Goal: Find contact information: Find contact information

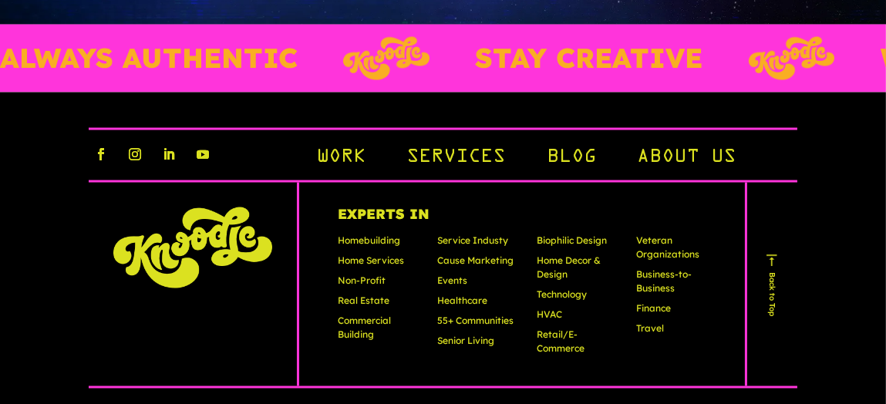
scroll to position [4542, 0]
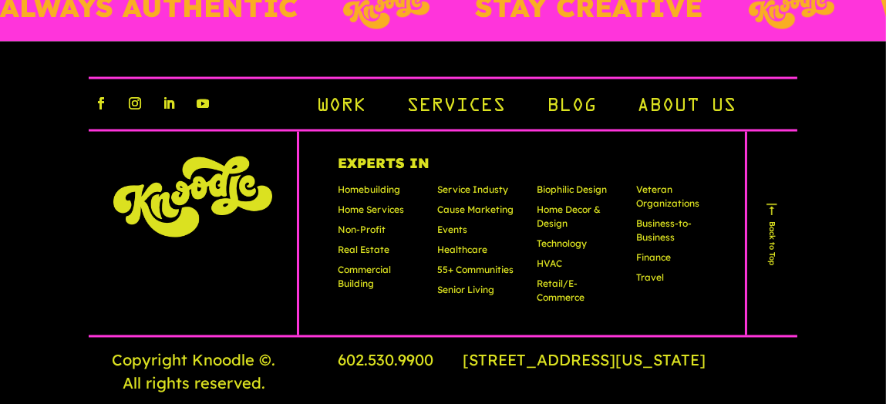
drag, startPoint x: 492, startPoint y: 343, endPoint x: 245, endPoint y: 290, distance: 252.4
click at [261, 335] on div "Copyright Knoodle © . All rights reserved. 602.530.9900 4450 N. 12th Street Sui…" at bounding box center [443, 365] width 708 height 60
click at [513, 349] on div "602.530.9900 4450 N. 12th Street Suite 120, Phoenix, Arizona 85014" at bounding box center [567, 360] width 459 height 23
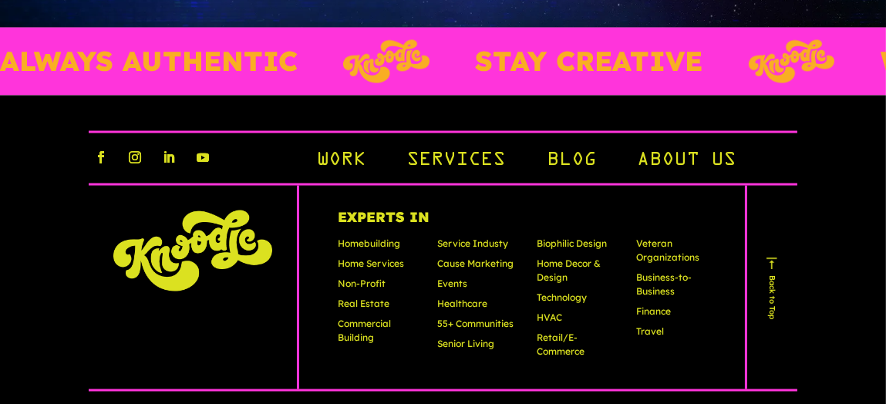
scroll to position [4465, 0]
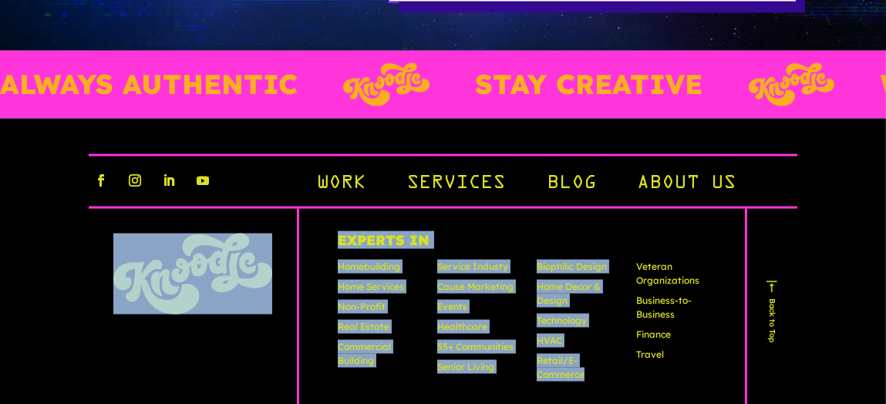
drag, startPoint x: 615, startPoint y: 333, endPoint x: 191, endPoint y: 182, distance: 450.1
click at [191, 207] on div "Experts In Homebuilding Home Services Non-Profit Real Estate Commercial Buildin…" at bounding box center [443, 310] width 708 height 206
click at [40, 246] on div "Follow Follow Follow Follow Work Services Blog About Us Experts In Homebuilding…" at bounding box center [443, 313] width 886 height 389
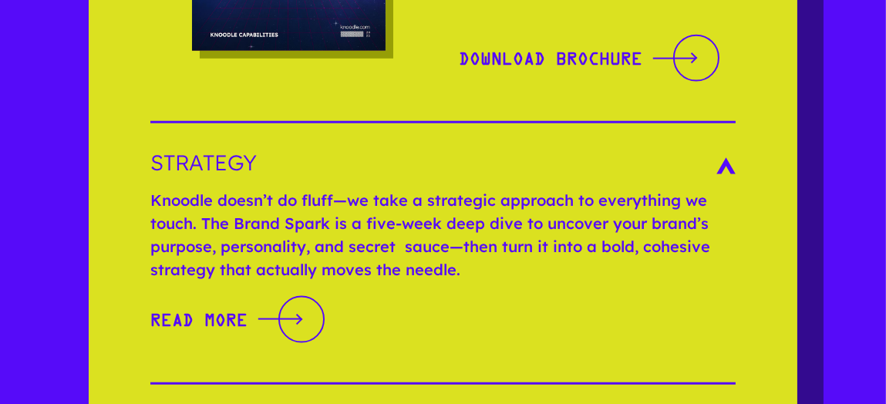
scroll to position [2229, 0]
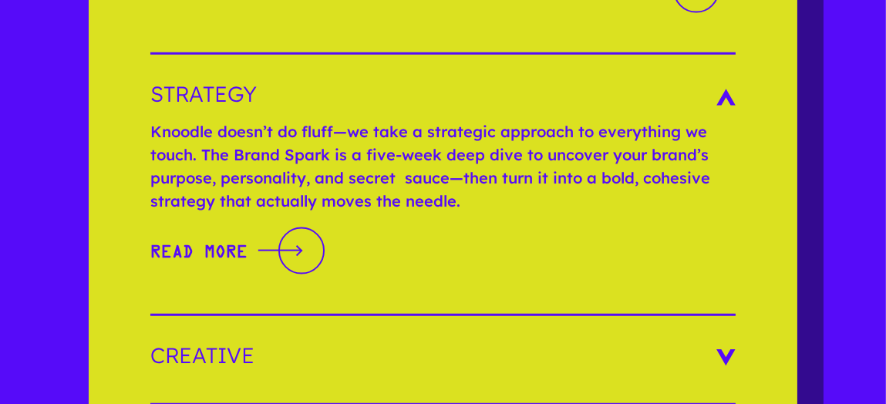
click at [723, 345] on h3 "Creative" at bounding box center [442, 356] width 585 height 22
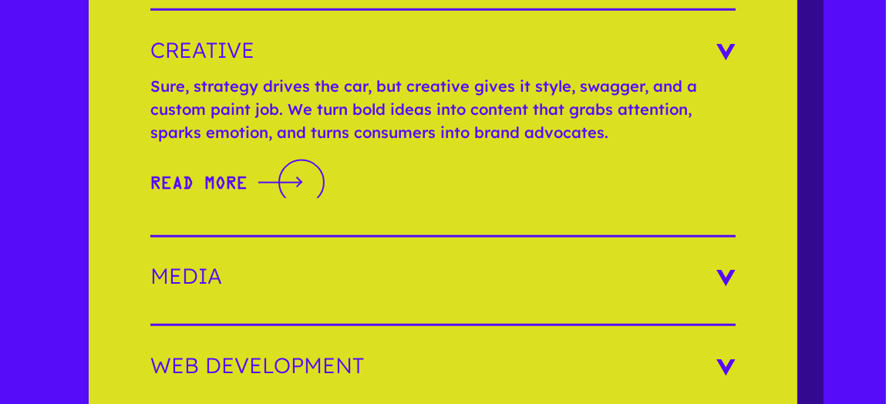
scroll to position [2451, 0]
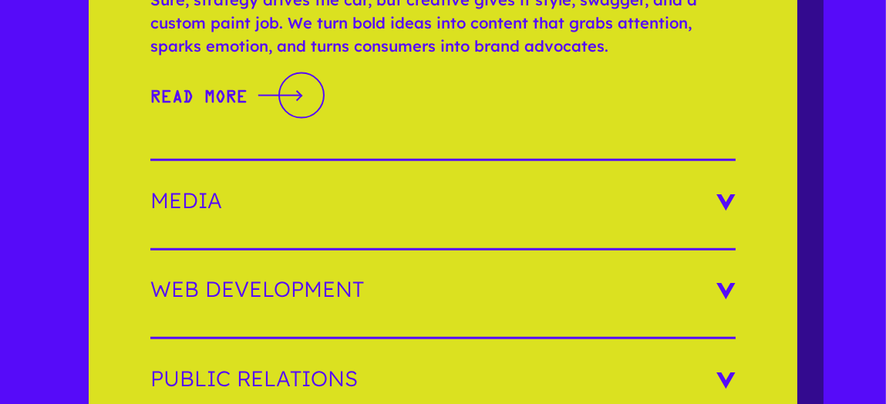
click at [736, 178] on div "Services What we do Knoodle is a strong, agile agency with top industry talent …" at bounding box center [443, 93] width 708 height 1514
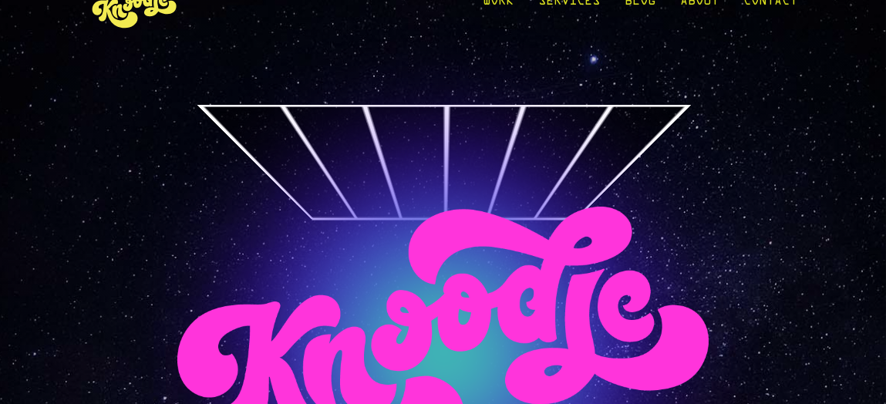
scroll to position [0, 0]
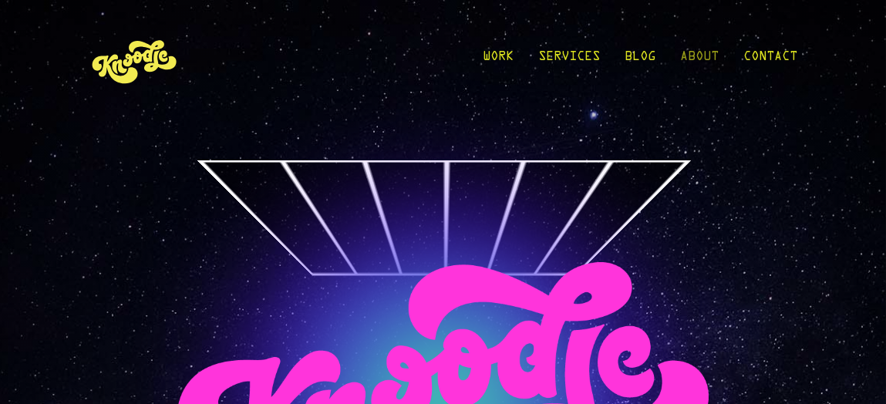
click at [703, 51] on link "About" at bounding box center [699, 61] width 39 height 72
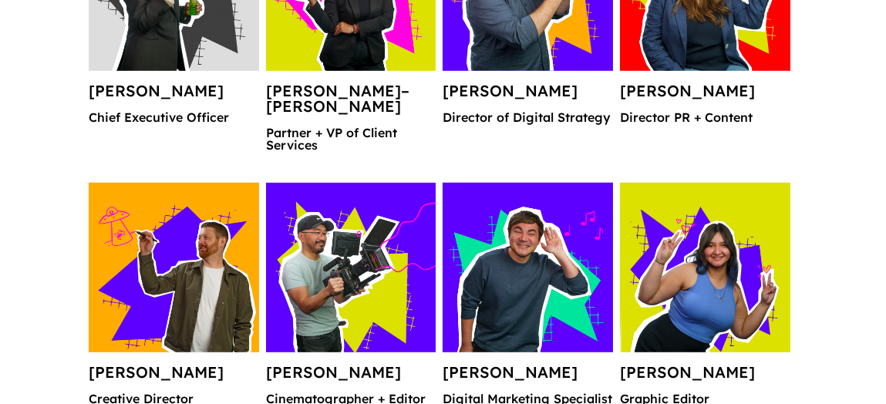
scroll to position [1531, 0]
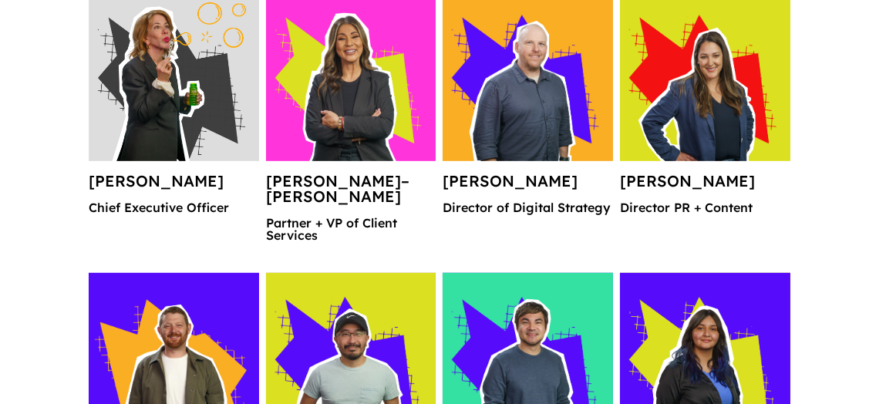
drag, startPoint x: 193, startPoint y: 128, endPoint x: 215, endPoint y: 133, distance: 22.8
click at [193, 128] on img at bounding box center [174, 76] width 170 height 170
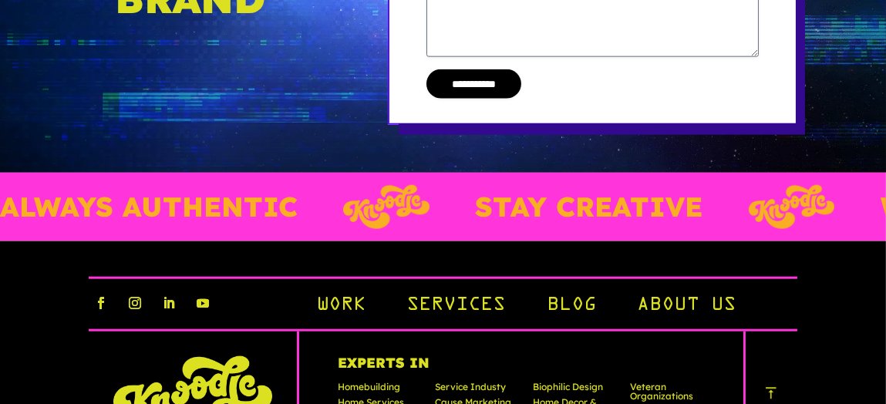
scroll to position [3331, 0]
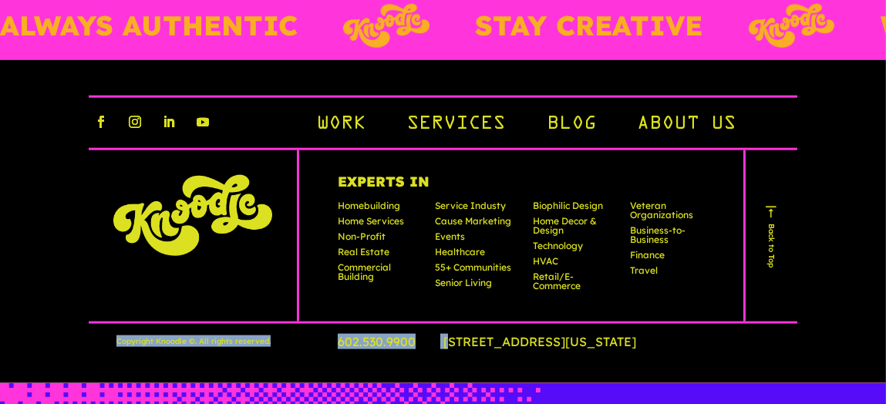
drag, startPoint x: 410, startPoint y: 367, endPoint x: 90, endPoint y: 325, distance: 322.6
click at [90, 325] on div "Follow Follow Follow Follow Work Services Blog About Us Experts In Homebuilding…" at bounding box center [443, 221] width 886 height 323
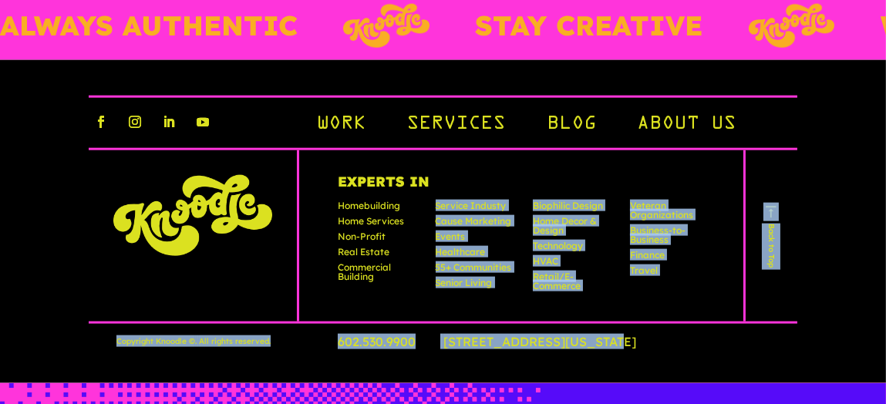
drag, startPoint x: 527, startPoint y: 353, endPoint x: 376, endPoint y: 310, distance: 156.4
click at [376, 310] on div "Follow Follow Follow Follow Work Services Blog About Us Experts In Homebuilding…" at bounding box center [443, 221] width 886 height 323
drag, startPoint x: 712, startPoint y: 341, endPoint x: 735, endPoint y: 348, distance: 24.4
click at [661, 341] on link "[STREET_ADDRESS][US_STATE]" at bounding box center [551, 341] width 217 height 15
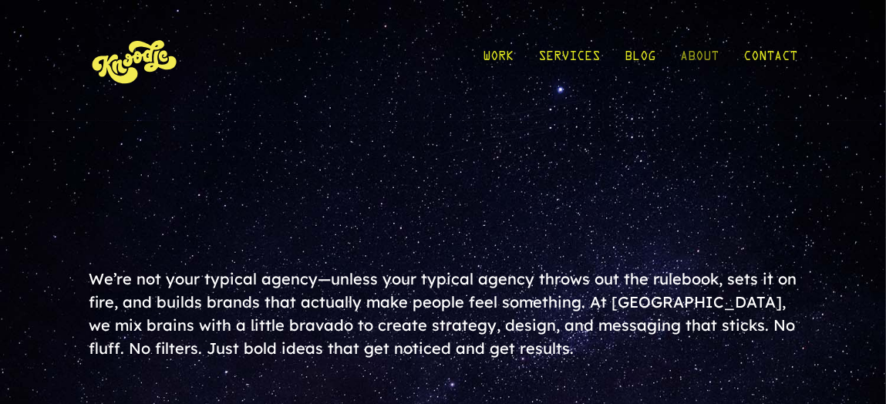
click at [696, 56] on link "About" at bounding box center [699, 61] width 39 height 72
click at [754, 57] on link "Contact" at bounding box center [770, 61] width 54 height 72
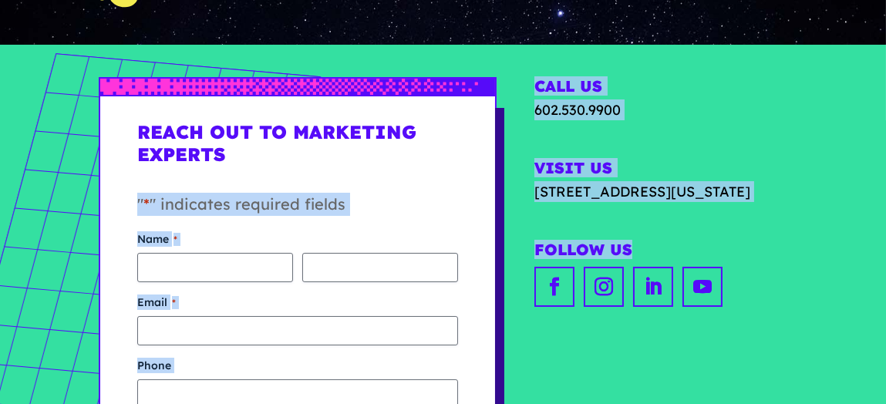
drag, startPoint x: 618, startPoint y: 216, endPoint x: 506, endPoint y: 154, distance: 127.7
click at [506, 154] on div "**********" at bounding box center [443, 344] width 689 height 559
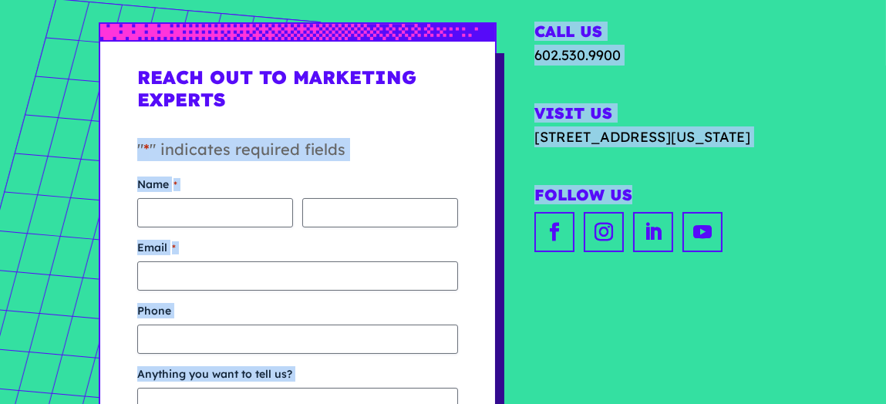
scroll to position [153, 0]
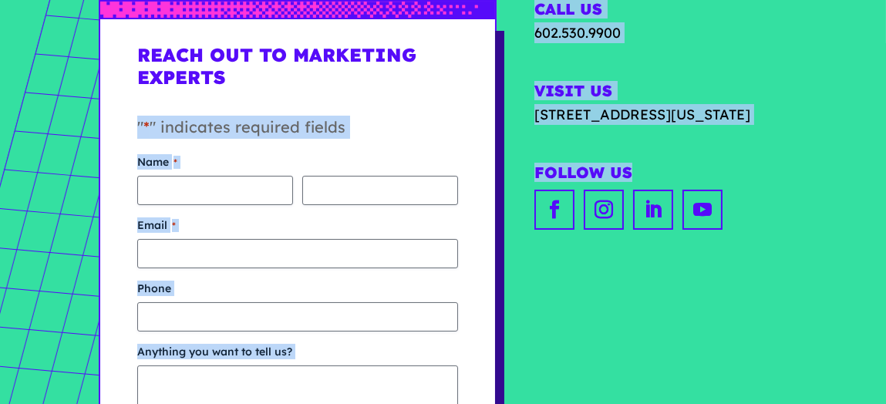
click at [755, 182] on div "Call Us 602.530.9900 Visit Us 4450 N. 12th Street, Suite 120 Phoenix, Arizona 8…" at bounding box center [660, 130] width 253 height 261
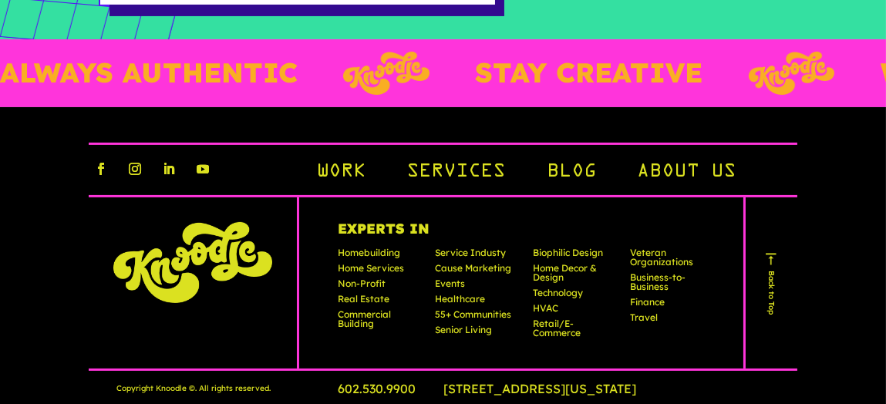
scroll to position [728, 0]
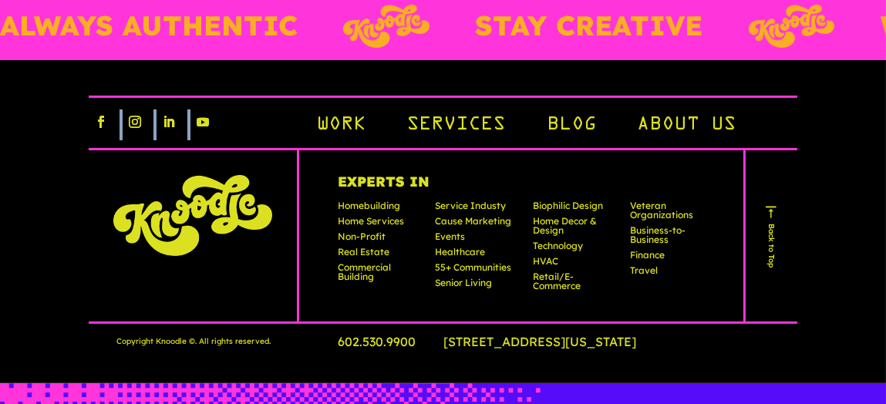
drag, startPoint x: 167, startPoint y: 108, endPoint x: 2, endPoint y: 62, distance: 170.6
click at [2, 62] on div "Follow Follow Follow Follow Work Services Blog About Us Experts In Homebuilding…" at bounding box center [443, 221] width 886 height 323
click at [0, 140] on div "Follow Follow Follow Follow Work Services Blog About Us Experts In Homebuilding…" at bounding box center [443, 221] width 886 height 323
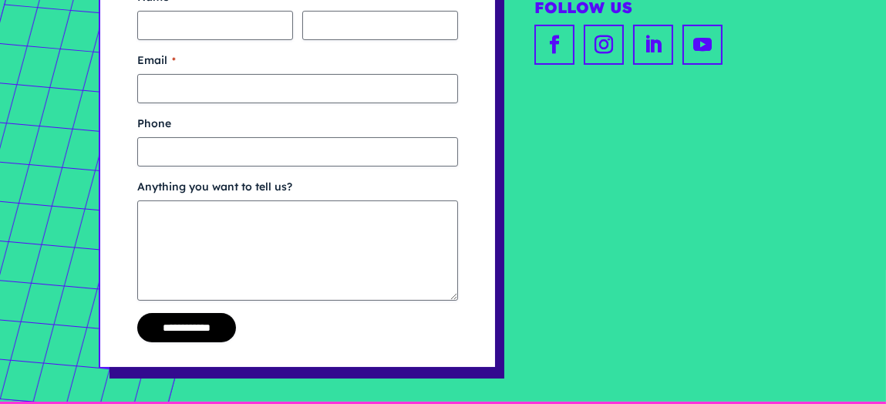
scroll to position [0, 0]
